Goal: Ask a question

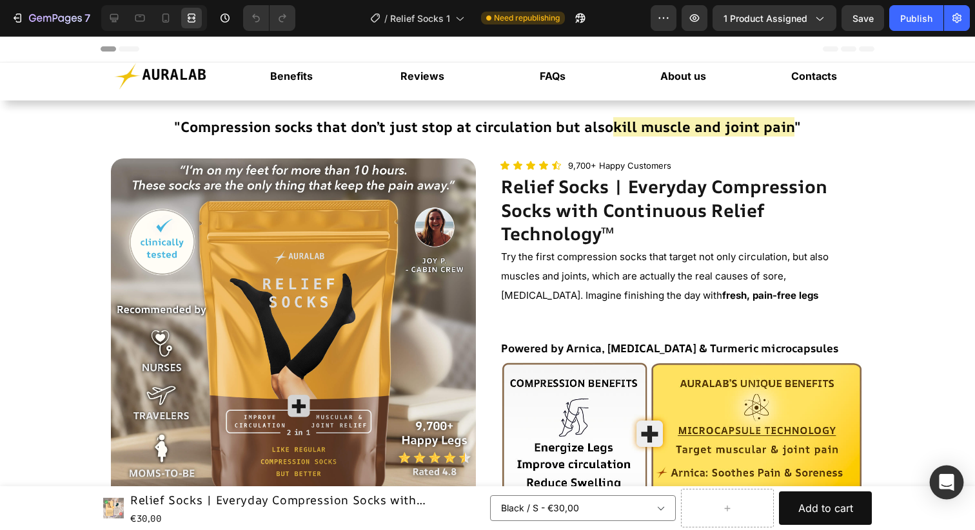
click at [934, 487] on div "Open Intercom Messenger" at bounding box center [946, 483] width 34 height 34
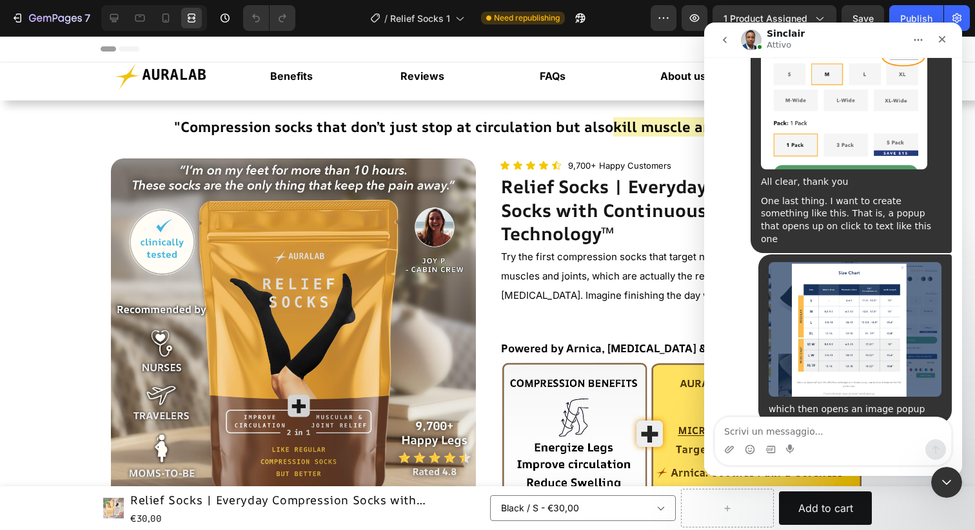
scroll to position [7045, 0]
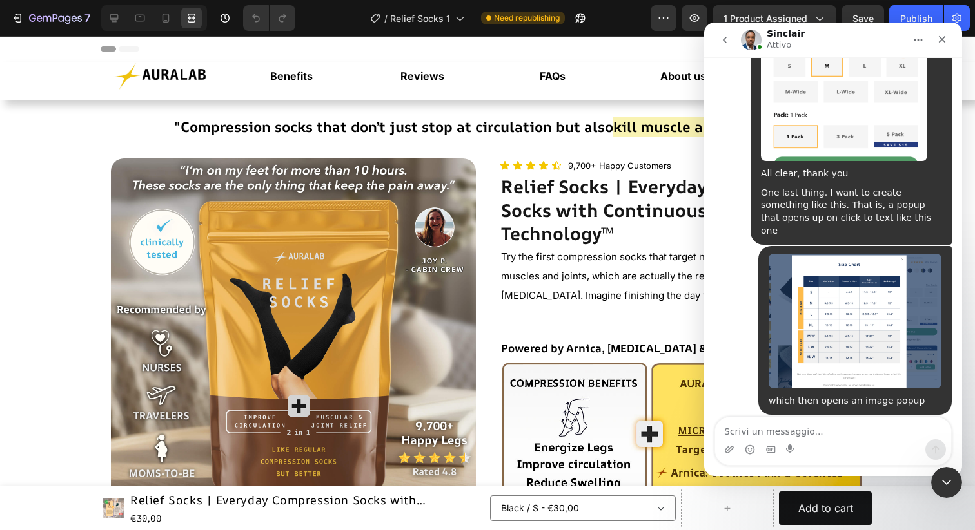
click at [862, 472] on link "BF Size Chart & Size Guide" at bounding box center [811, 483] width 173 height 23
click at [825, 530] on link "[URL][DOMAIN_NAME]" at bounding box center [775, 540] width 101 height 10
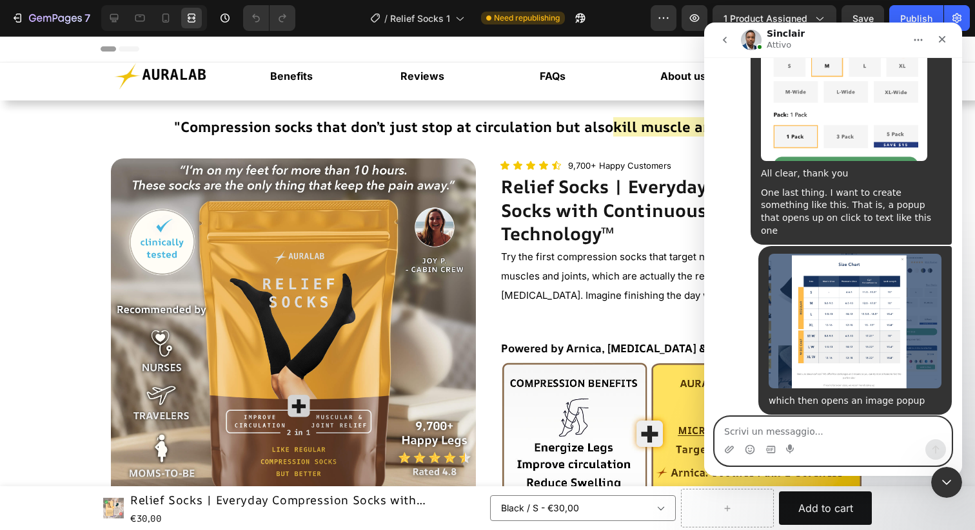
click at [801, 429] on textarea "Scrivi un messaggio..." at bounding box center [833, 429] width 236 height 22
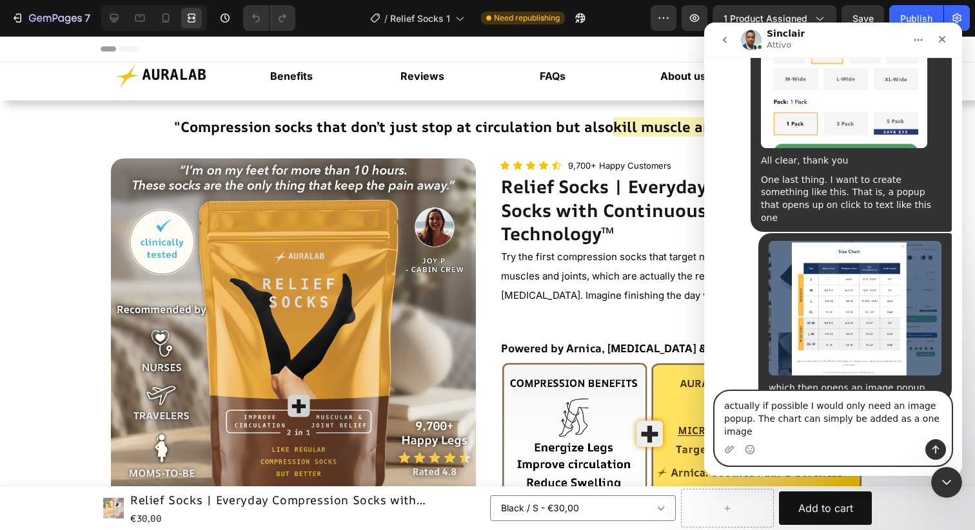
scroll to position [7070, 0]
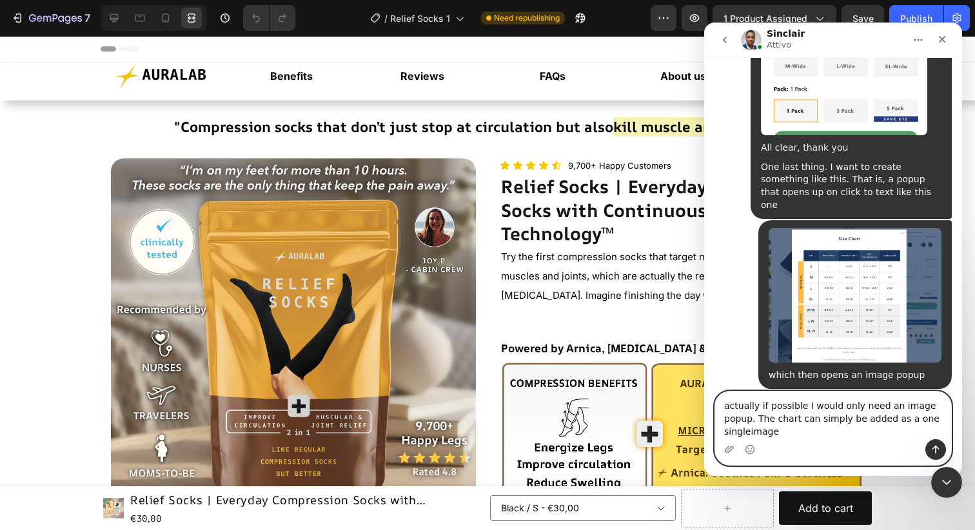
type textarea "actually if possible I would only need an image popup. The chart can simply be …"
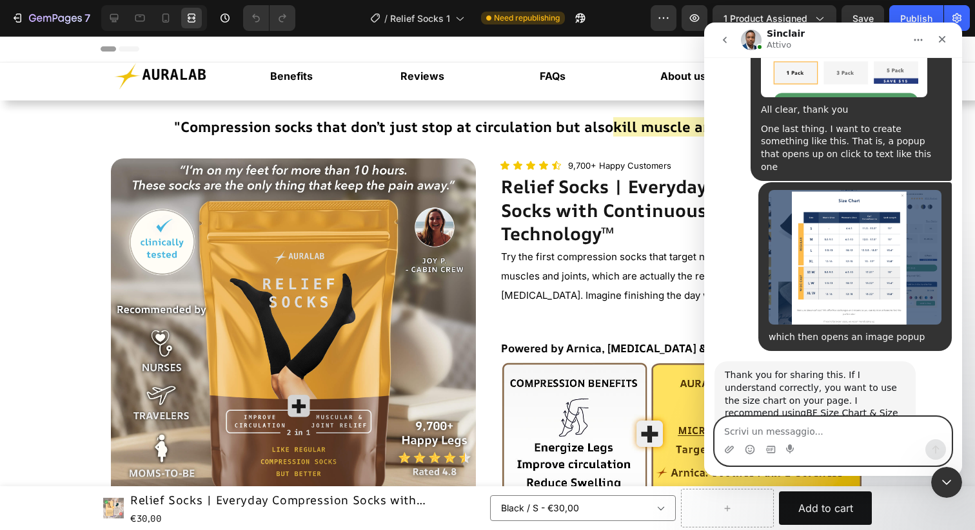
scroll to position [7108, 0]
type textarea "just like my previous example :)"
